Goal: Find specific page/section: Find specific page/section

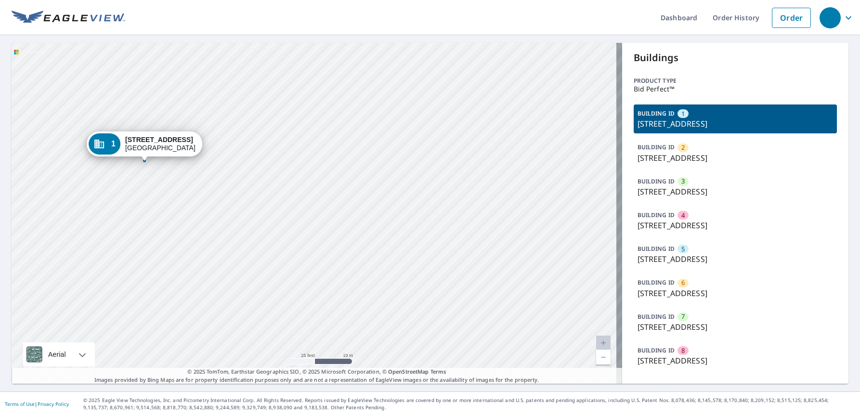
drag, startPoint x: 216, startPoint y: 204, endPoint x: 446, endPoint y: 270, distance: 239.4
click at [446, 272] on div "2 [STREET_ADDRESS] 3 [STREET_ADDRESS][PERSON_NAME] 4 [GEOGRAPHIC_DATA][PERSON_N…" at bounding box center [317, 213] width 610 height 341
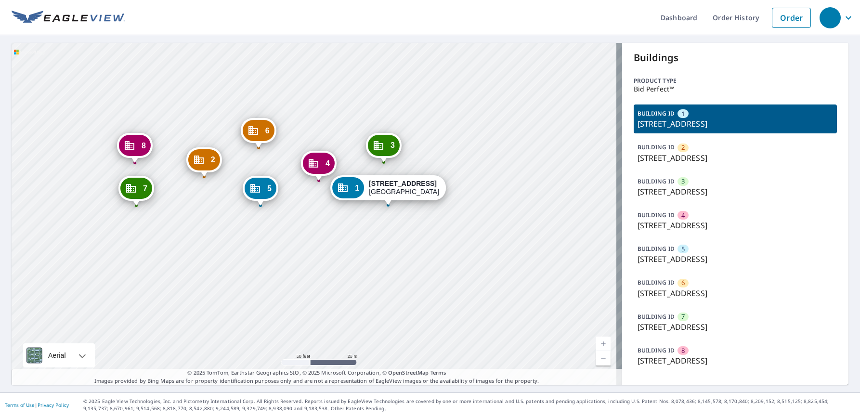
drag, startPoint x: 282, startPoint y: 252, endPoint x: 319, endPoint y: 245, distance: 38.1
click at [319, 245] on div "2 10202 Challenger 7 Drive Jacinto City, TX 77029 3 10202 Challenger 7 Drive Ja…" at bounding box center [317, 214] width 610 height 342
